Goal: Information Seeking & Learning: Learn about a topic

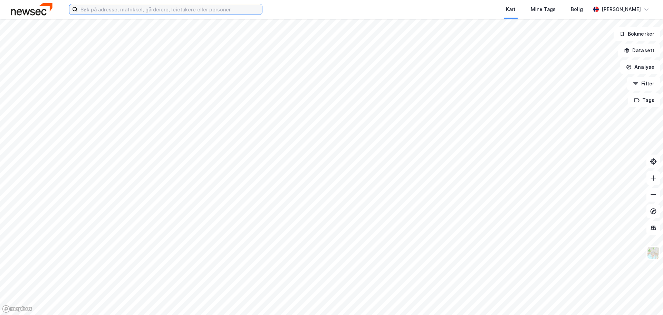
click at [112, 9] on input at bounding box center [170, 9] width 184 height 10
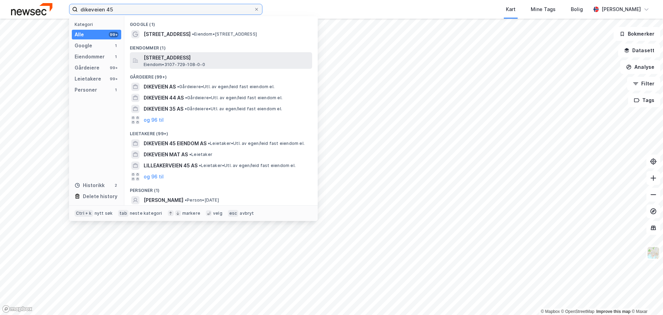
type input "dikeveien 45"
click at [210, 57] on span "[STREET_ADDRESS]" at bounding box center [227, 58] width 166 height 8
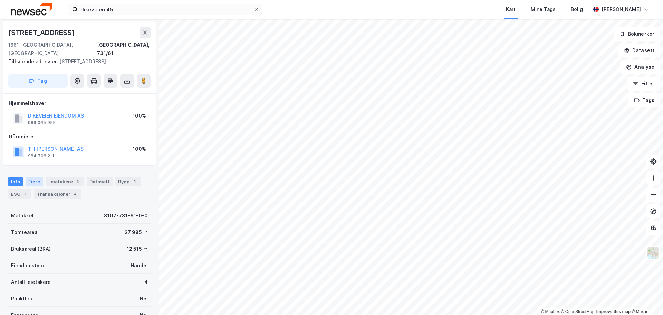
click at [33, 176] on div "Eiere" at bounding box center [34, 181] width 17 height 10
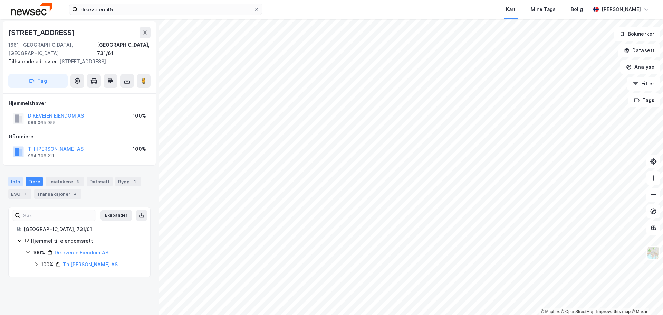
click at [15, 176] on div "Info" at bounding box center [15, 181] width 15 height 10
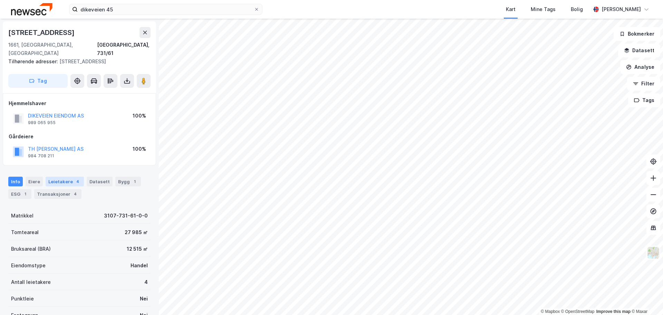
click at [61, 176] on div "Leietakere 4" at bounding box center [65, 181] width 38 height 10
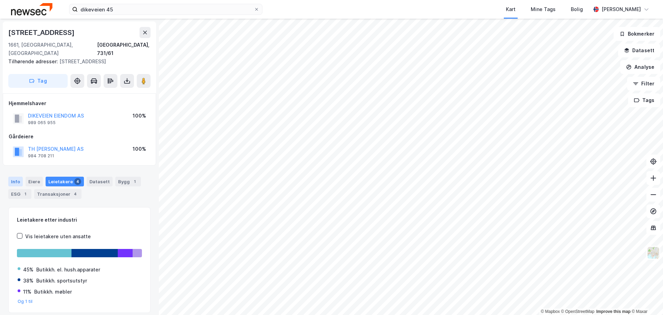
click at [13, 176] on div "Info" at bounding box center [15, 181] width 15 height 10
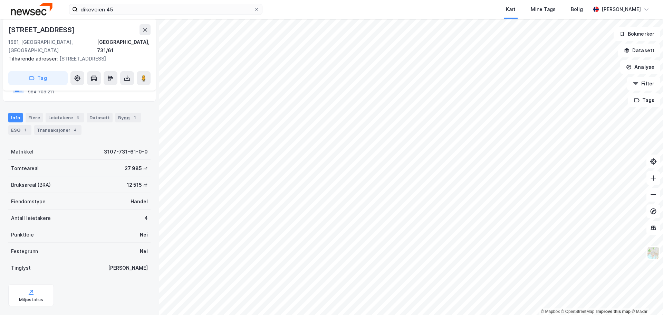
scroll to position [70, 0]
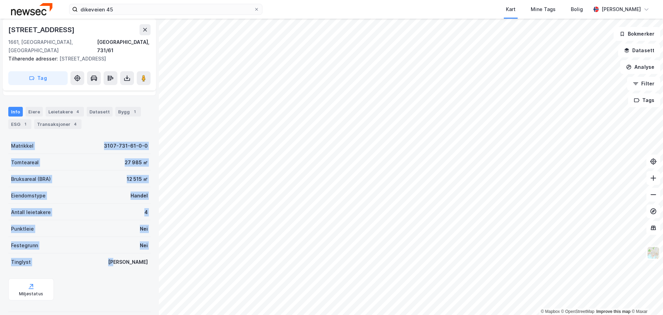
drag, startPoint x: 145, startPoint y: 254, endPoint x: 6, endPoint y: 136, distance: 181.6
click at [6, 136] on div "Dikeveien 41 1661, [GEOGRAPHIC_DATA], [GEOGRAPHIC_DATA], 731/61 Tilhørende adre…" at bounding box center [79, 167] width 159 height 296
click at [70, 154] on div "Tomteareal 27 985 ㎡" at bounding box center [79, 162] width 142 height 17
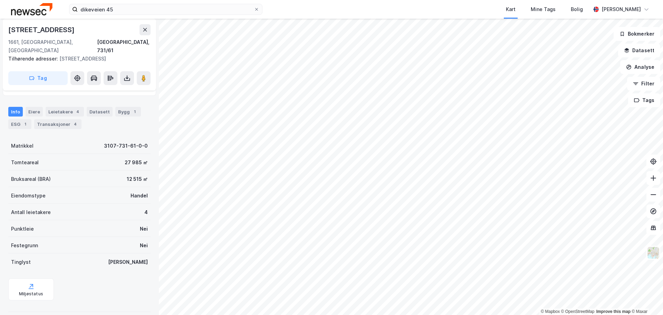
click at [10, 137] on div "Matrikkel 3107-731-61-0-0" at bounding box center [79, 145] width 142 height 17
click at [54, 107] on div "Leietakere 4" at bounding box center [65, 112] width 38 height 10
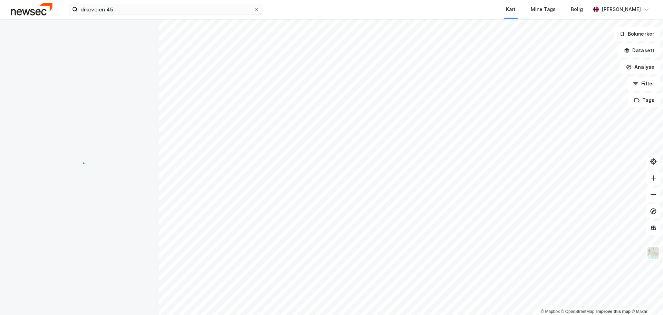
scroll to position [1, 0]
